Goal: Check status: Verify the current state of an ongoing process or item

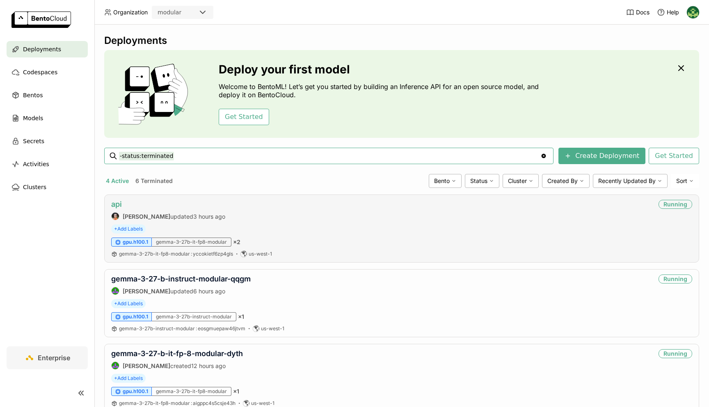
click at [120, 205] on link "api" at bounding box center [116, 204] width 11 height 9
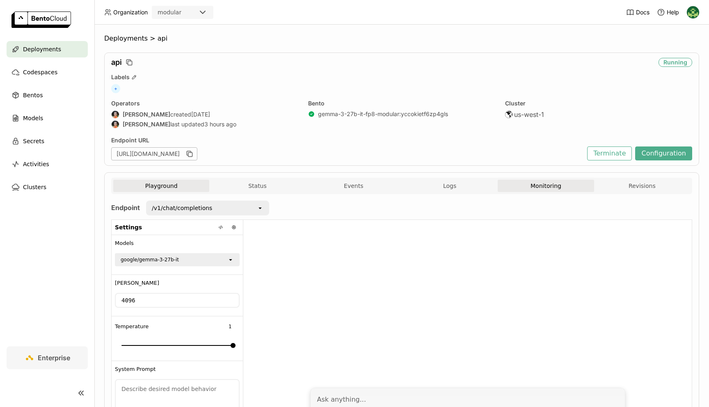
click at [573, 185] on button "Monitoring" at bounding box center [545, 186] width 96 height 12
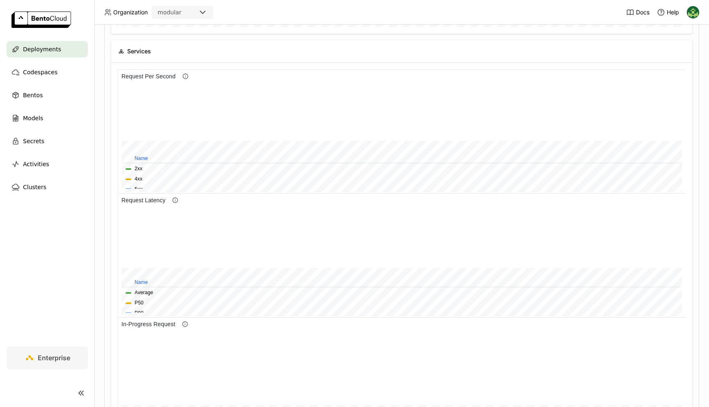
scroll to position [104, 0]
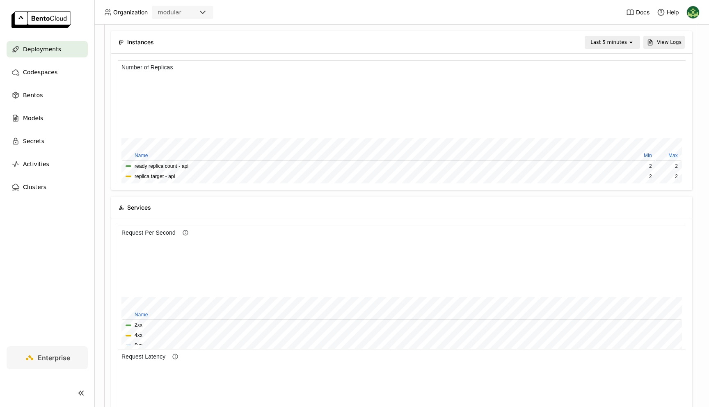
click at [595, 46] on div "Last 5 minutes" at bounding box center [606, 42] width 42 height 11
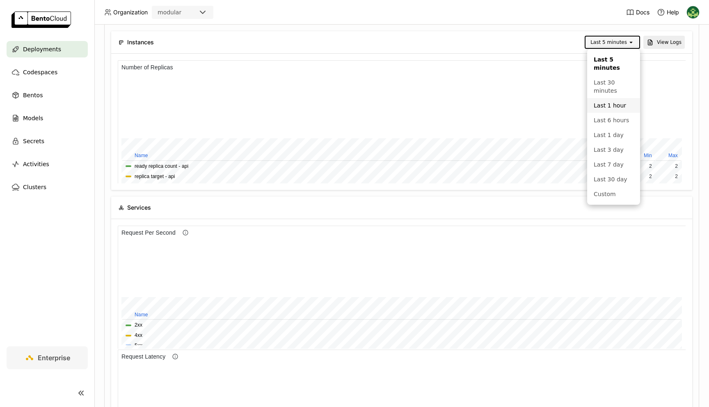
click at [604, 103] on div "Last 1 hour" at bounding box center [613, 105] width 40 height 8
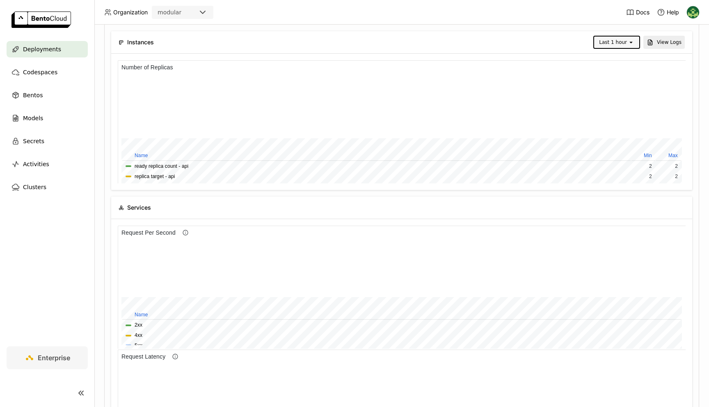
click at [618, 36] on div "Last 1 hour open" at bounding box center [616, 42] width 47 height 13
click at [608, 124] on div "Last 6 hours" at bounding box center [618, 132] width 32 height 16
